Goal: Task Accomplishment & Management: Complete application form

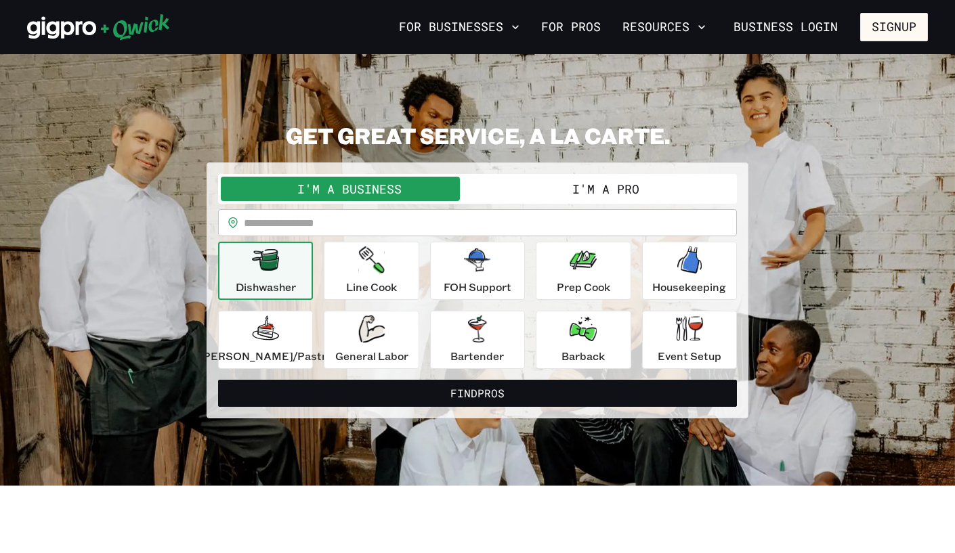
click at [605, 182] on button "I'm a Pro" at bounding box center [605, 189] width 257 height 24
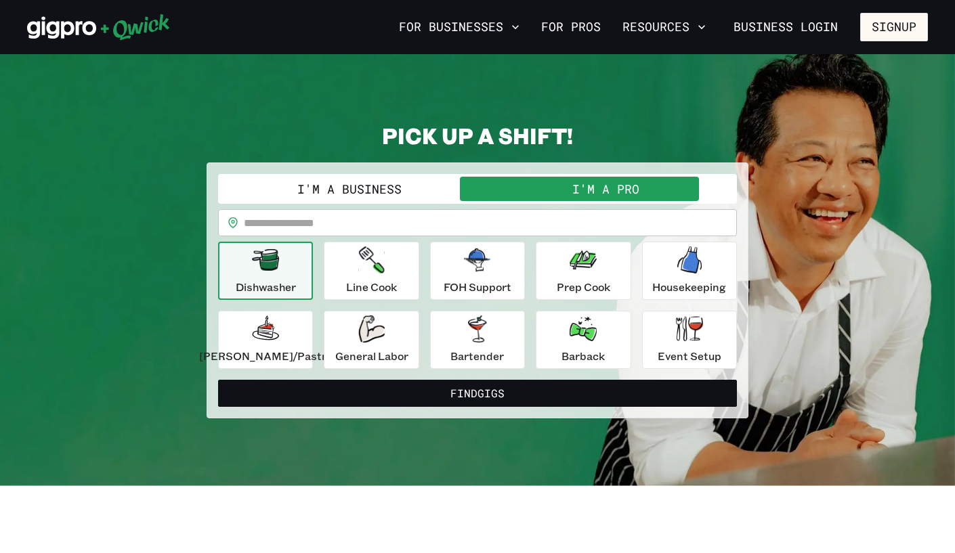
click at [395, 214] on input "text" at bounding box center [490, 222] width 493 height 27
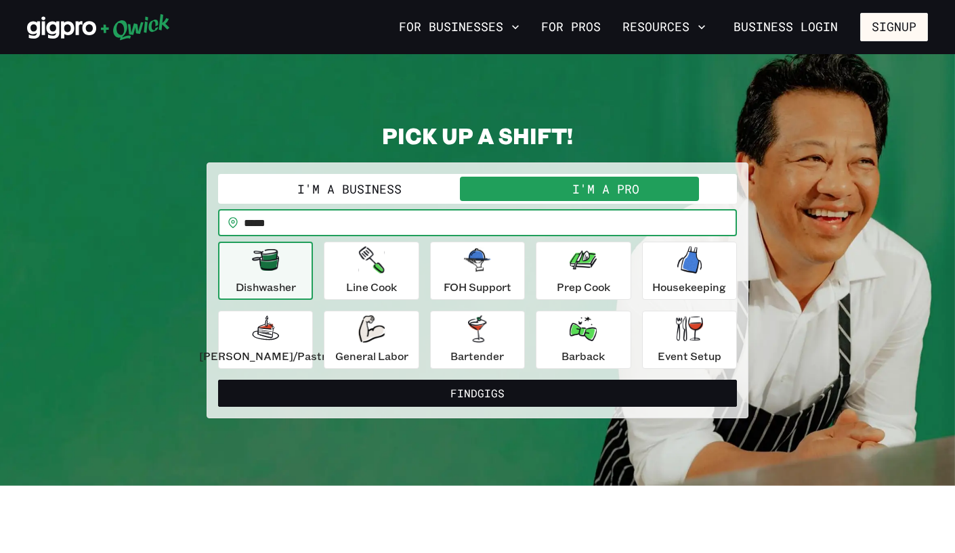
type input "*****"
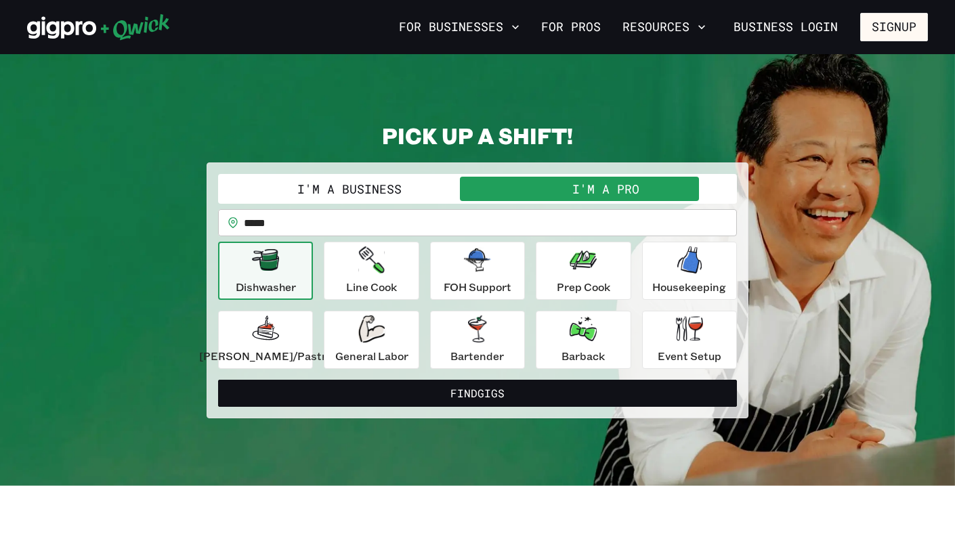
click at [825, 286] on div "**********" at bounding box center [477, 270] width 901 height 297
click at [387, 277] on div "Line Cook" at bounding box center [371, 270] width 51 height 49
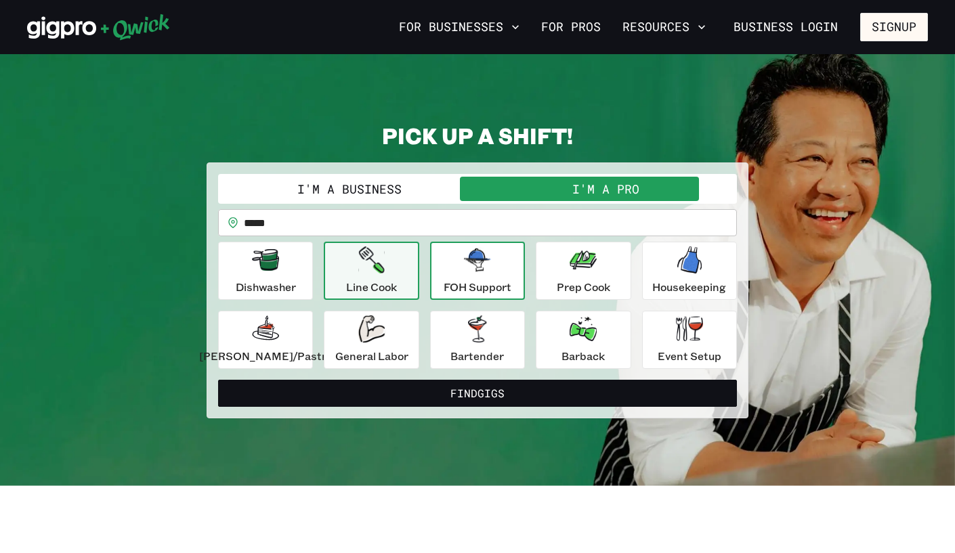
click at [473, 278] on div "FOH Support" at bounding box center [478, 270] width 68 height 49
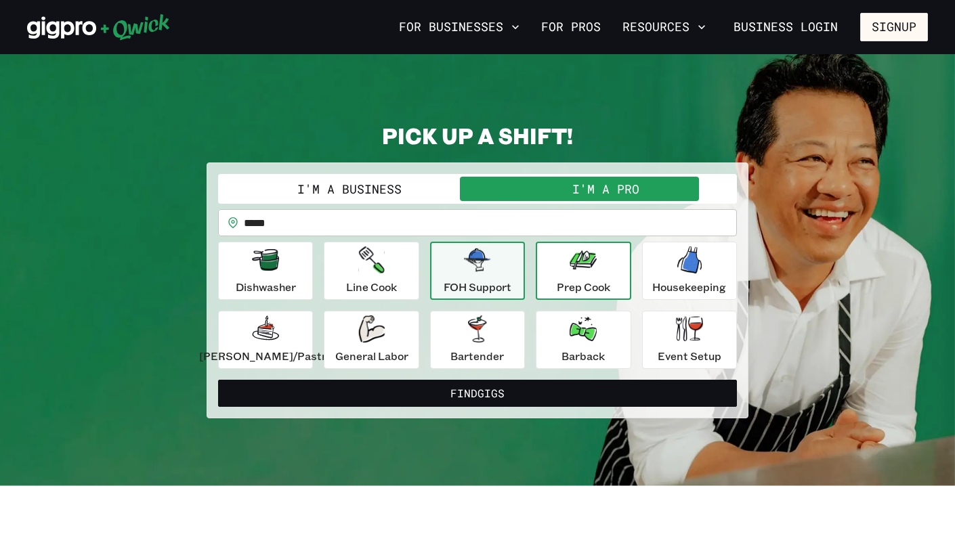
click at [569, 275] on div "Prep Cook" at bounding box center [583, 270] width 53 height 49
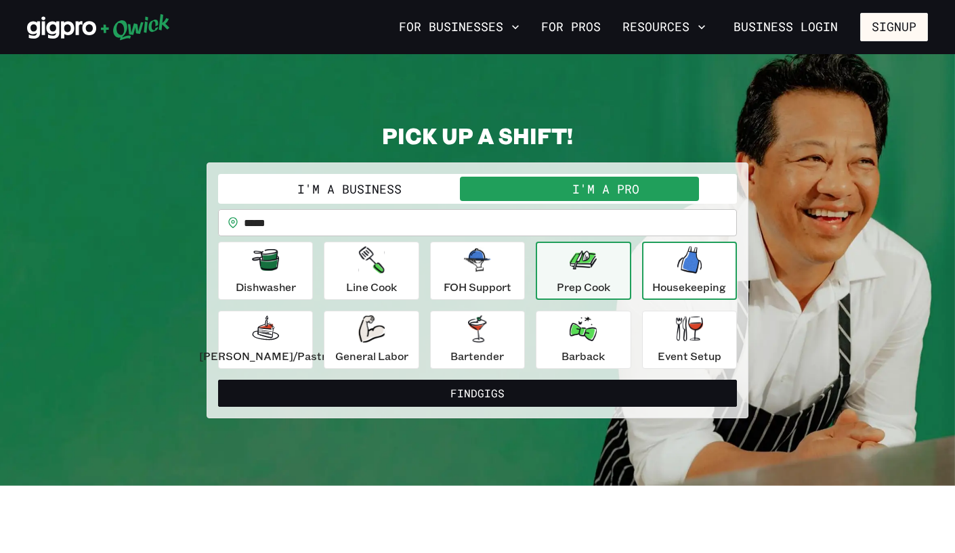
click at [677, 267] on icon "button" at bounding box center [689, 259] width 24 height 27
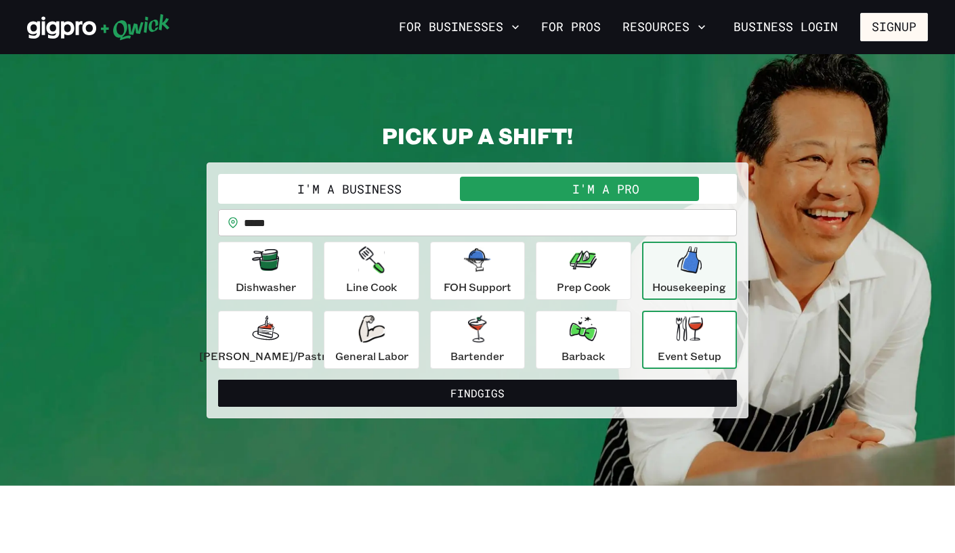
click at [670, 344] on div "Event Setup" at bounding box center [689, 340] width 64 height 49
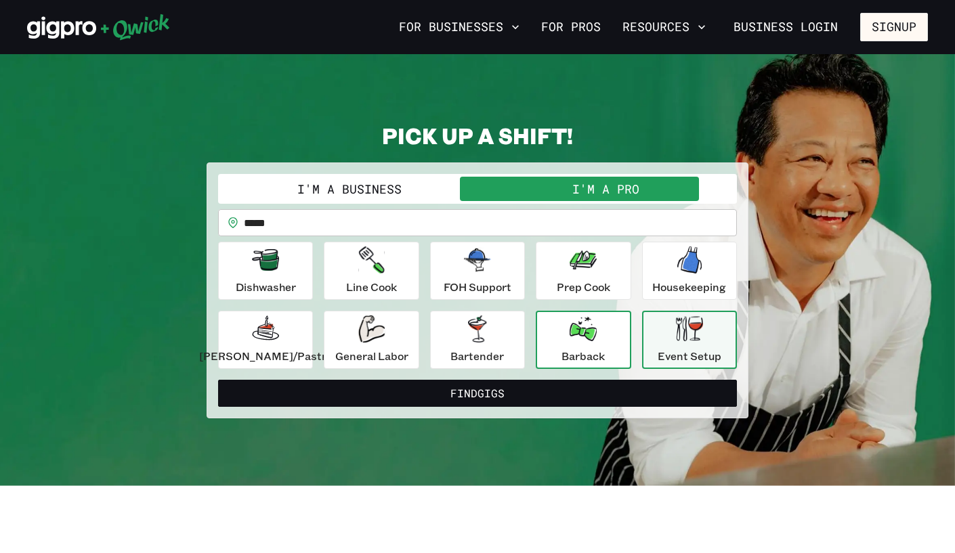
click at [573, 349] on p "Barback" at bounding box center [582, 356] width 43 height 16
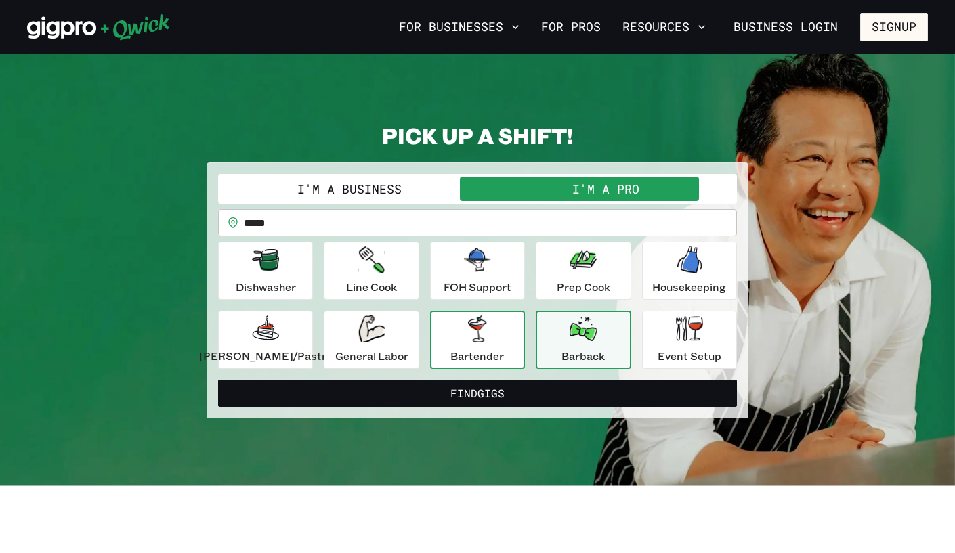
click at [478, 350] on p "Bartender" at bounding box center [476, 356] width 53 height 16
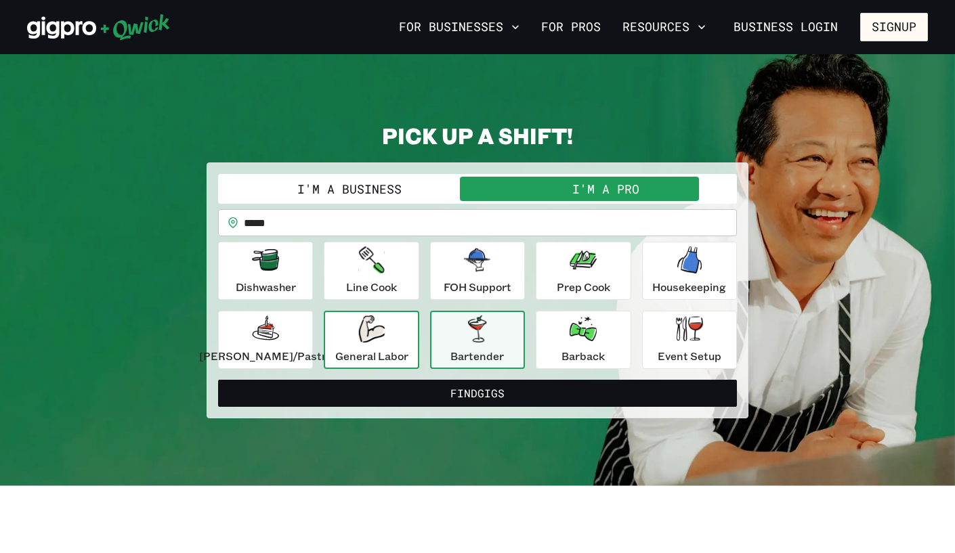
click at [379, 343] on div "General Labor" at bounding box center [371, 340] width 73 height 49
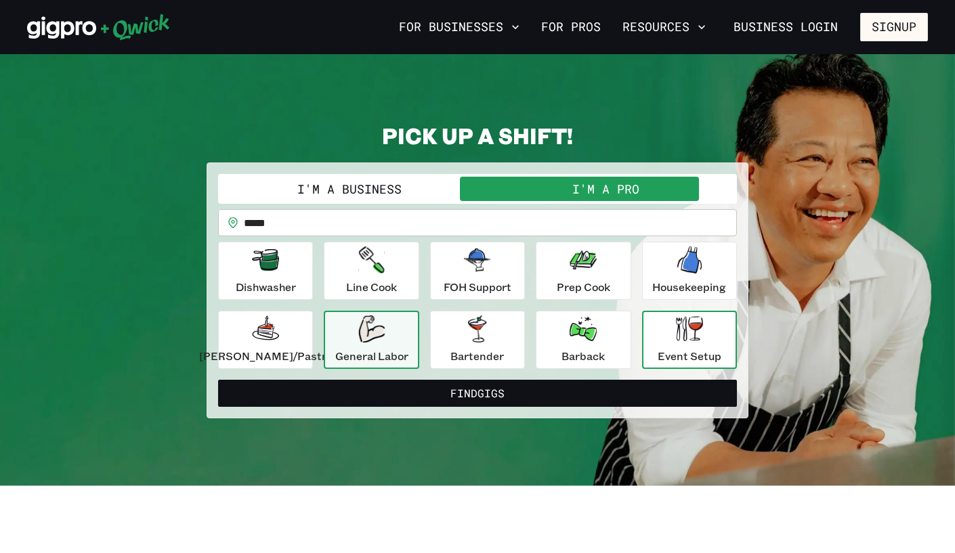
click at [676, 337] on icon "button" at bounding box center [689, 328] width 27 height 25
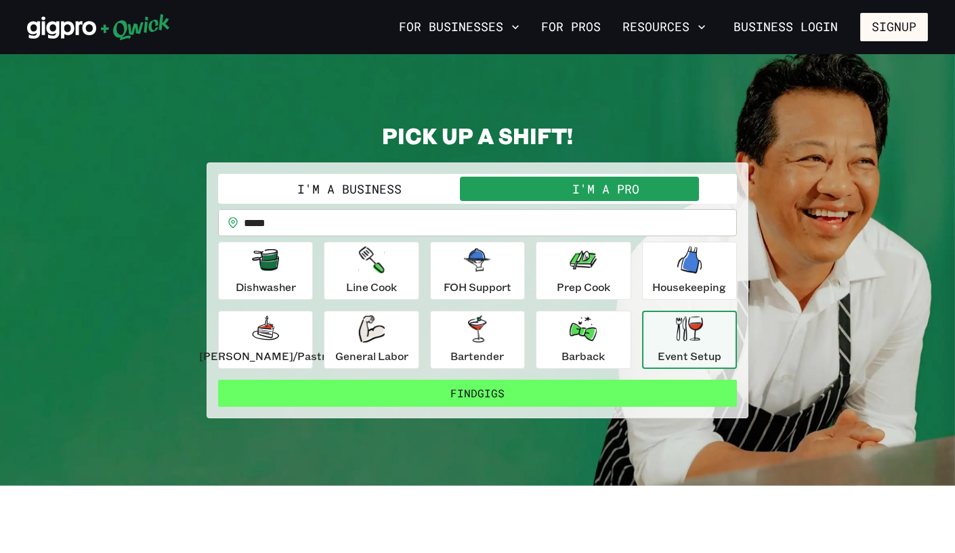
click at [595, 388] on button "Find Gigs" at bounding box center [477, 393] width 519 height 27
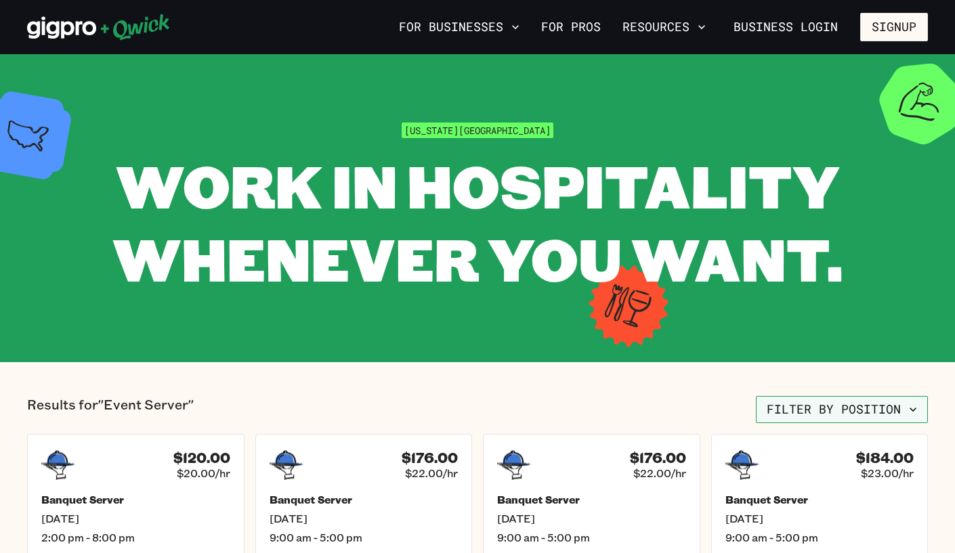
click at [840, 404] on button "Filter by position" at bounding box center [842, 409] width 172 height 27
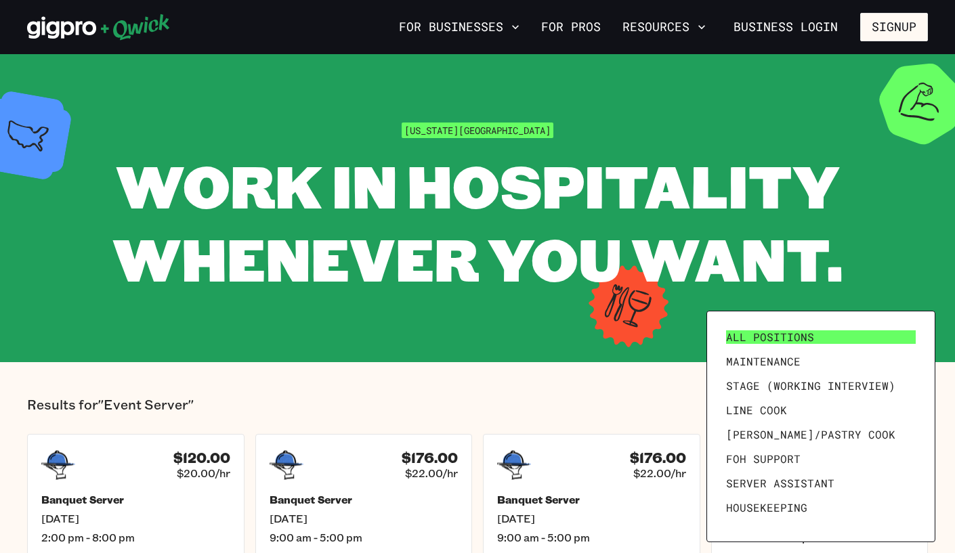
click at [820, 339] on link "All Positions" at bounding box center [820, 337] width 200 height 24
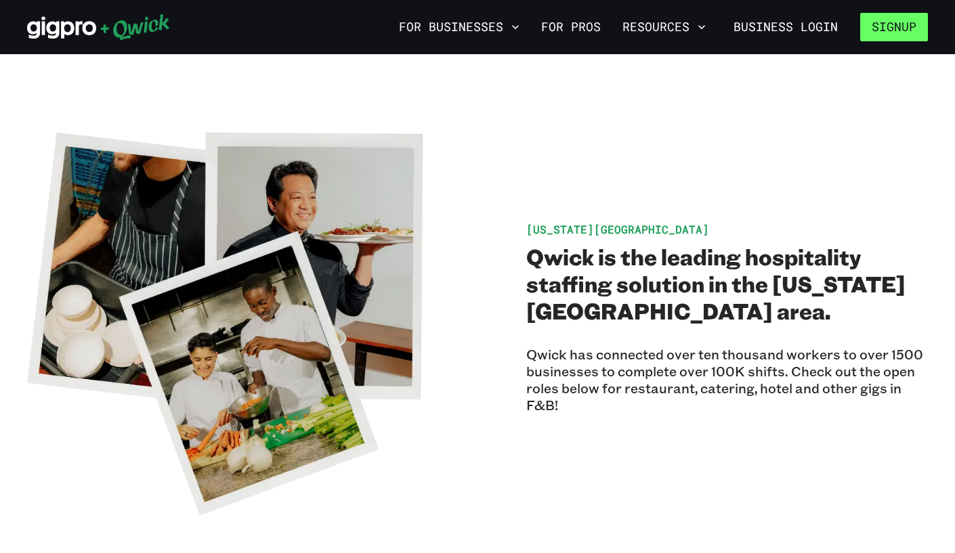
click at [897, 26] on button "Signup" at bounding box center [894, 27] width 68 height 28
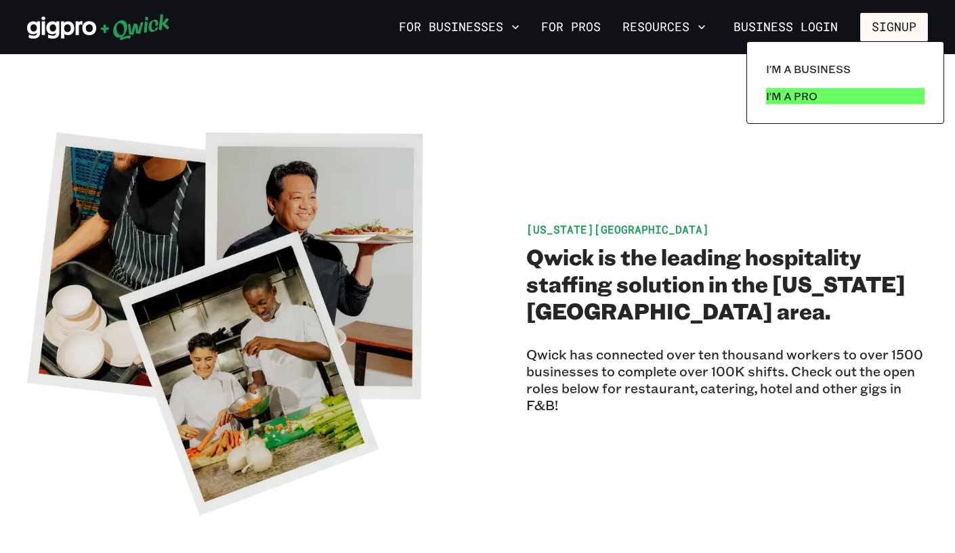
click at [809, 93] on p "I'm a Pro" at bounding box center [791, 96] width 51 height 16
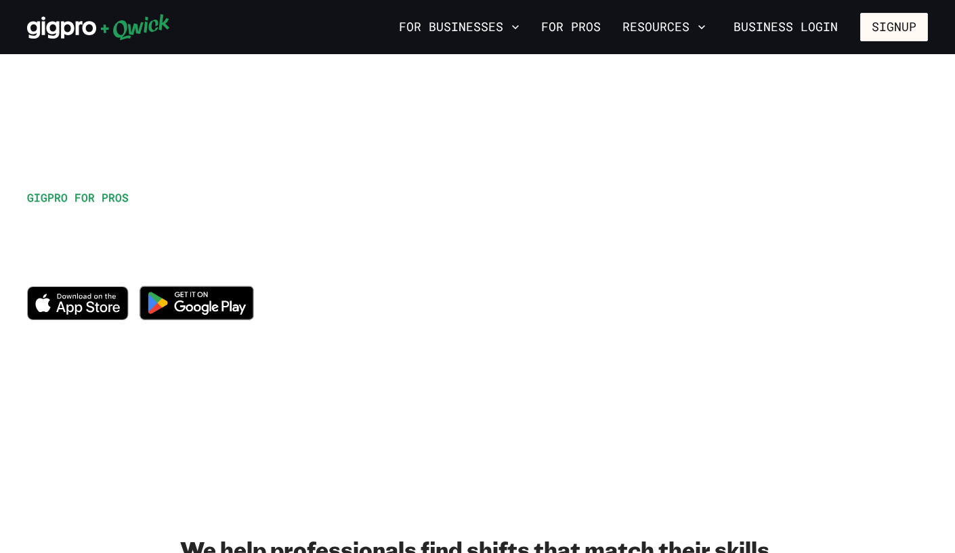
scroll to position [368, 0]
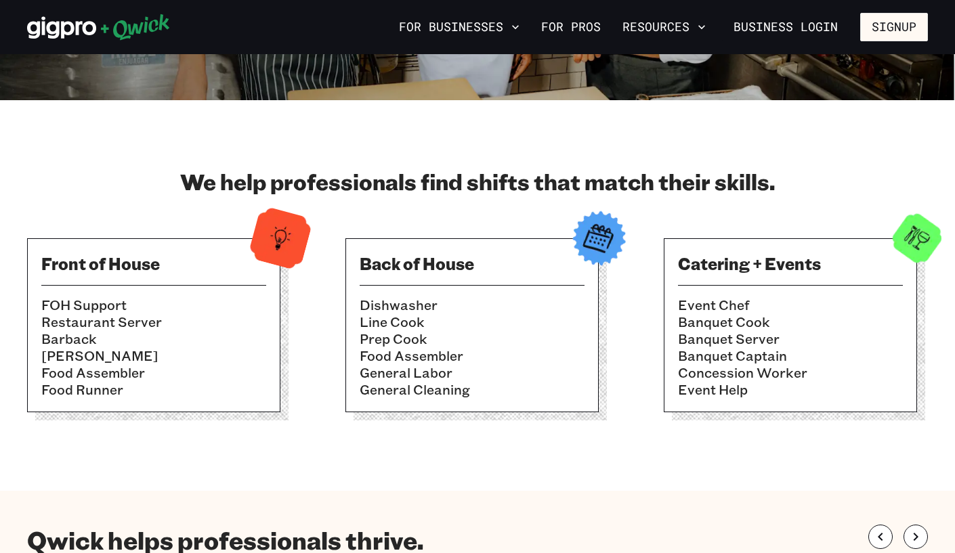
click at [771, 310] on li "Event Chef" at bounding box center [790, 305] width 225 height 17
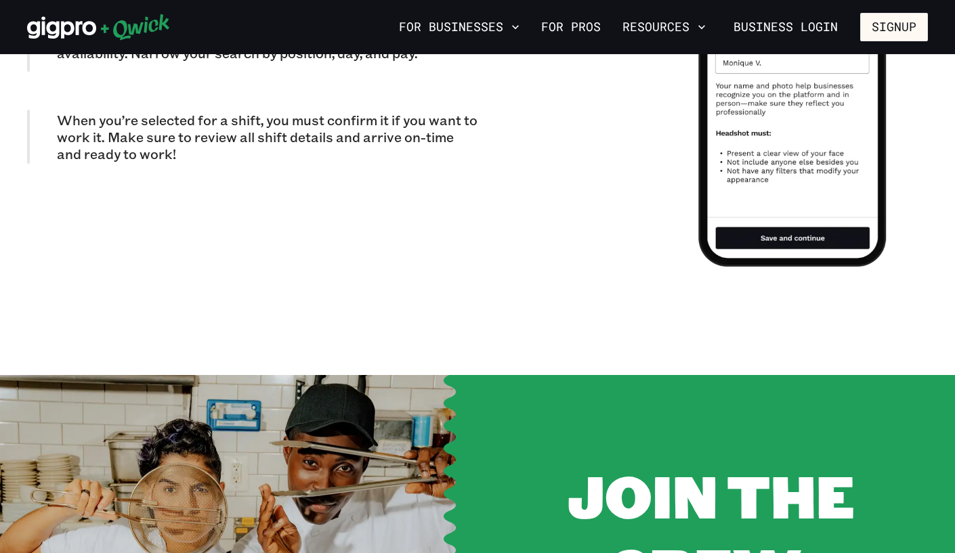
scroll to position [1230, 0]
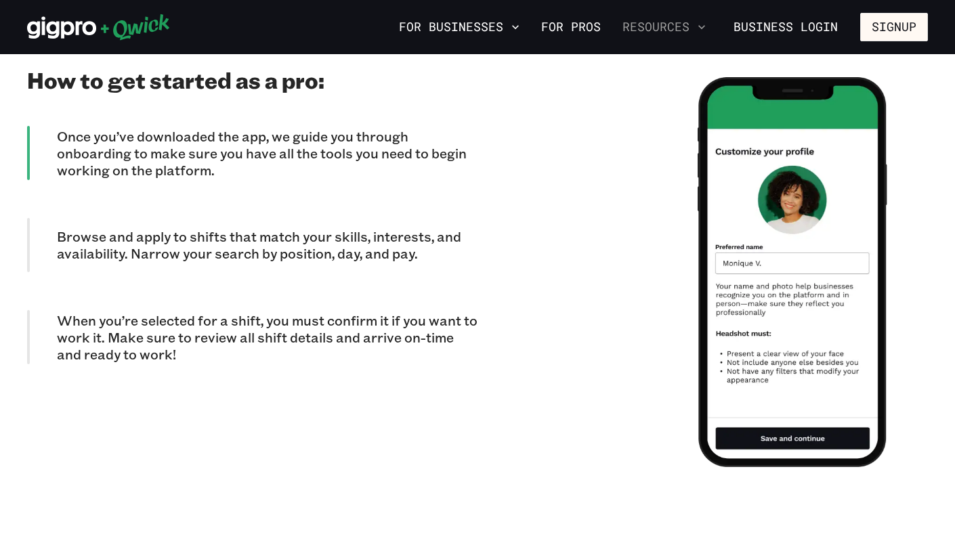
click at [688, 33] on button "Resources" at bounding box center [664, 27] width 94 height 23
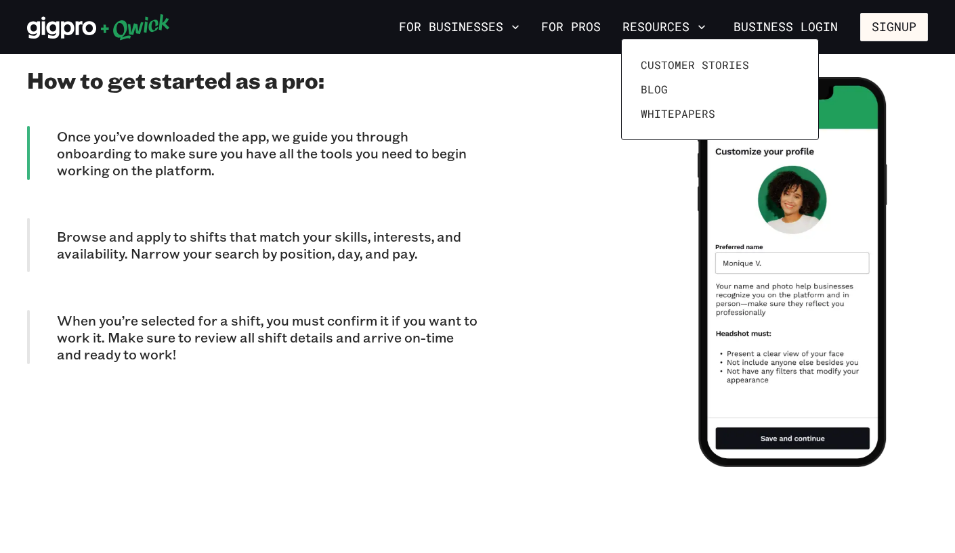
click at [874, 28] on div at bounding box center [477, 276] width 955 height 553
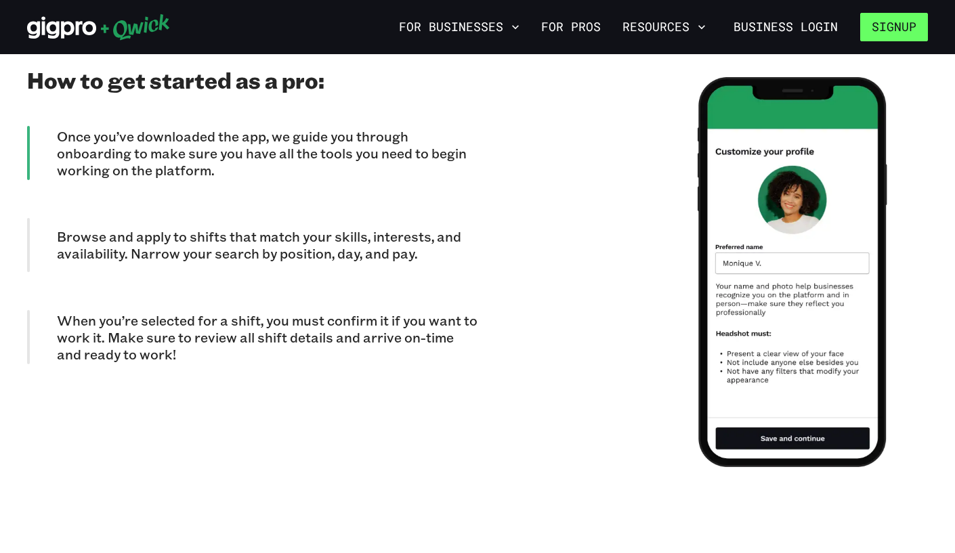
click at [897, 32] on button "Signup" at bounding box center [894, 27] width 68 height 28
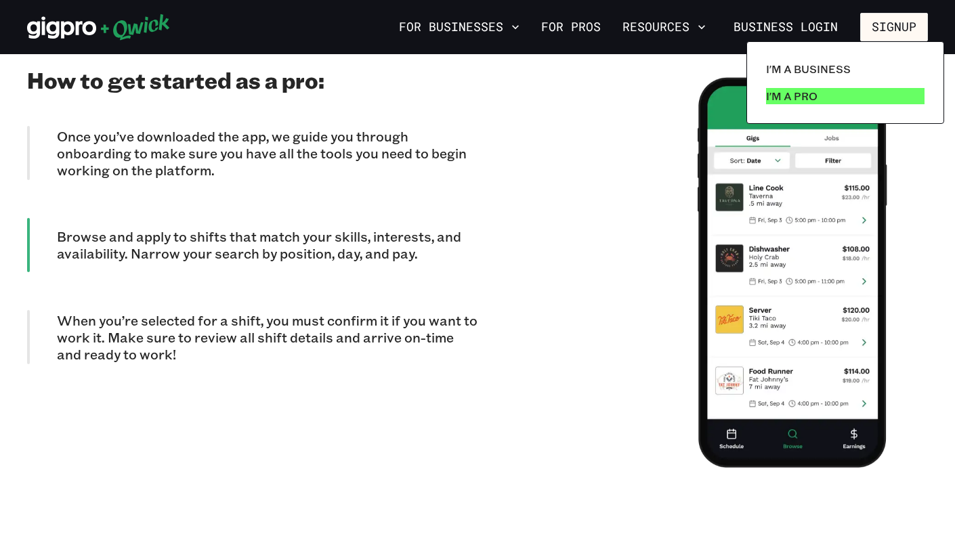
click at [807, 93] on p "I'm a Pro" at bounding box center [791, 96] width 51 height 16
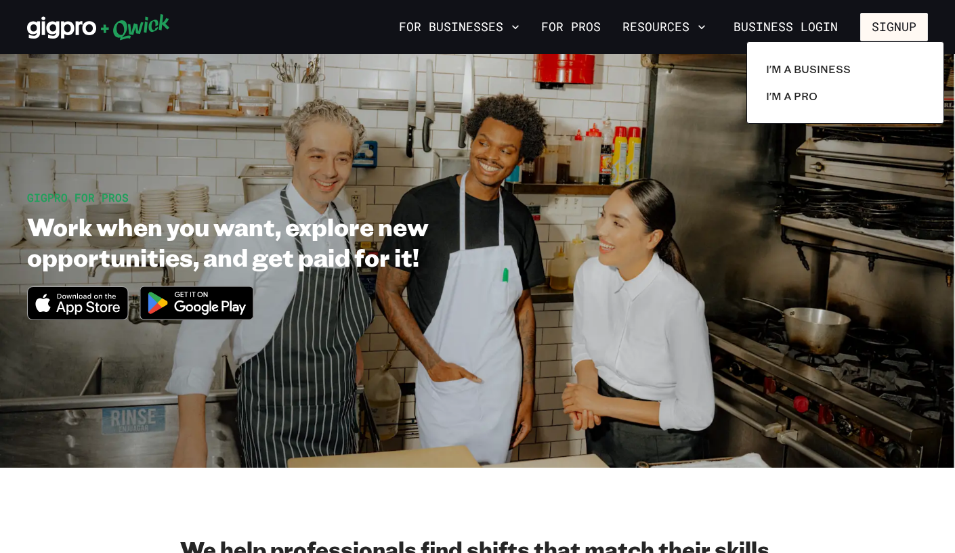
click at [693, 3] on div at bounding box center [477, 276] width 955 height 553
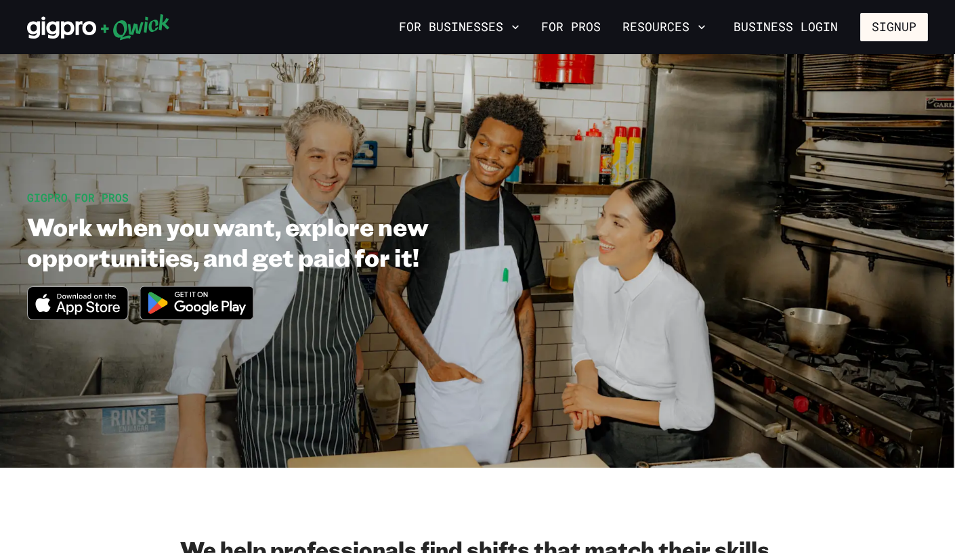
click at [81, 0] on div "For Businesses For Pros Resources Business Login Signup" at bounding box center [477, 27] width 955 height 54
click at [784, 1] on div "For Businesses For Pros Resources Business Login Signup" at bounding box center [477, 27] width 955 height 54
